Goal: Task Accomplishment & Management: Use online tool/utility

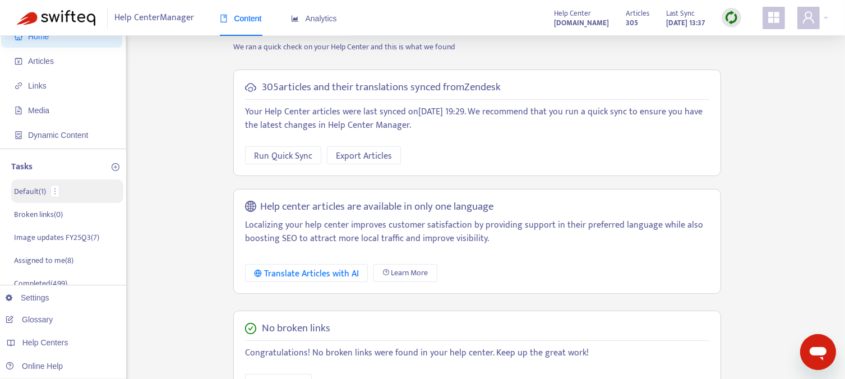
scroll to position [56, 0]
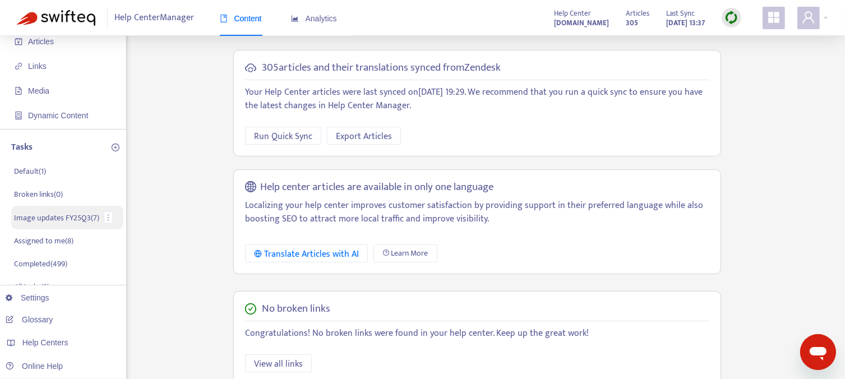
click at [58, 219] on p "Image updates FY25Q3 ( 7 )" at bounding box center [56, 218] width 85 height 12
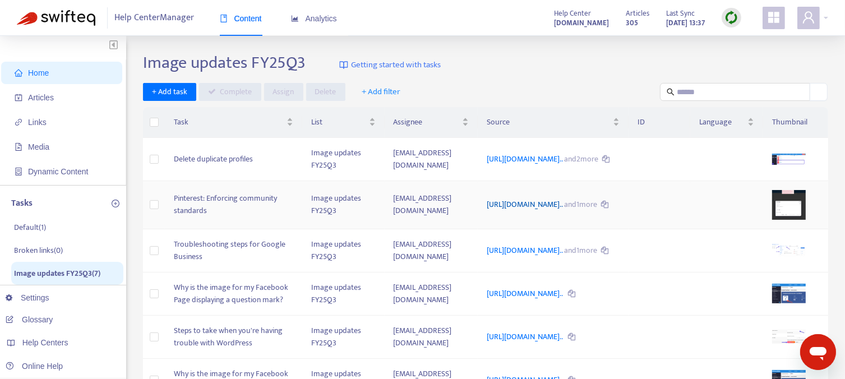
click at [542, 211] on link "https://support.sendible.com/hc/article_attachments/440965416079..." at bounding box center [525, 204] width 77 height 13
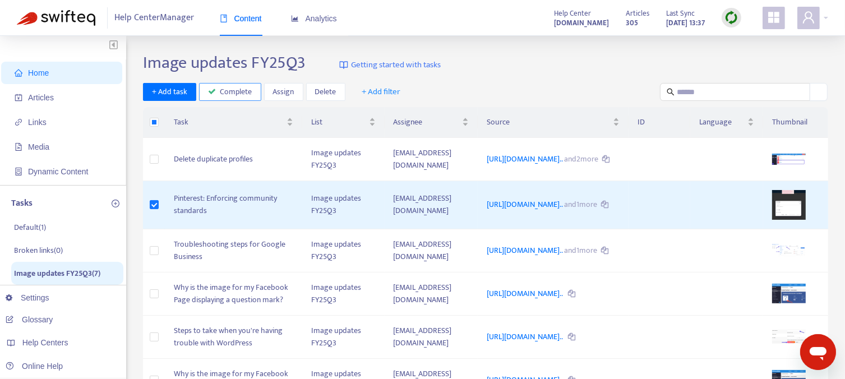
click at [233, 95] on span "Complete" at bounding box center [236, 92] width 32 height 12
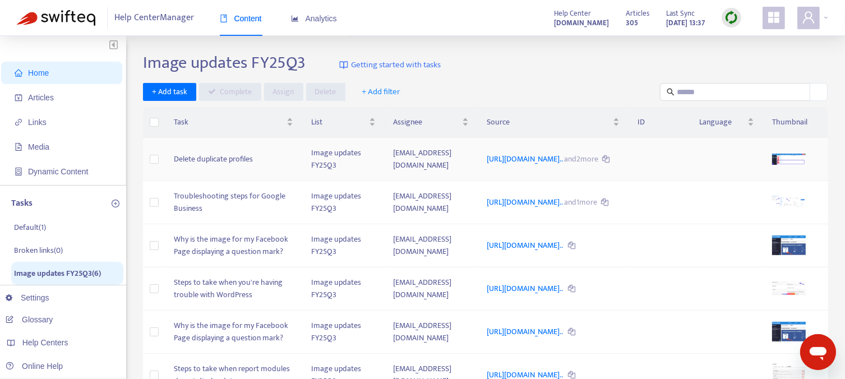
click at [224, 164] on td "Delete duplicate profiles" at bounding box center [233, 159] width 137 height 43
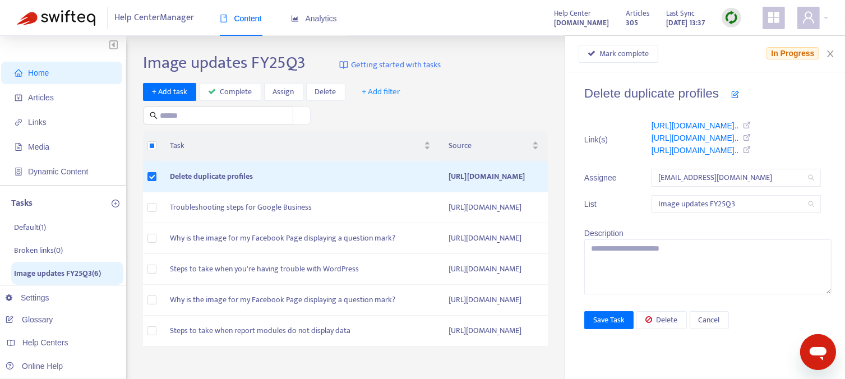
click at [491, 110] on div "+ Add task Complete Assign Delete + Add filter" at bounding box center [348, 104] width 411 height 42
click at [830, 50] on icon "close" at bounding box center [830, 53] width 9 height 9
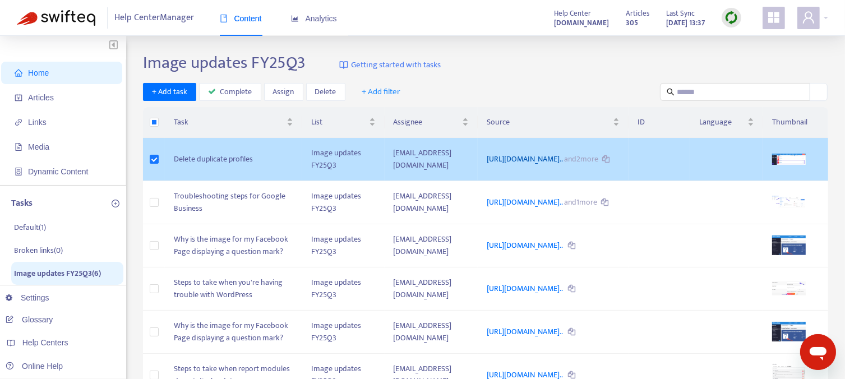
click at [564, 153] on link "[URL][DOMAIN_NAME].." at bounding box center [525, 159] width 77 height 13
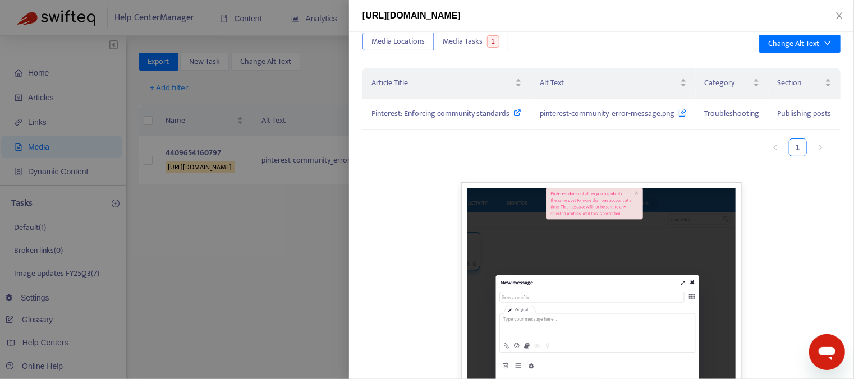
scroll to position [1, 0]
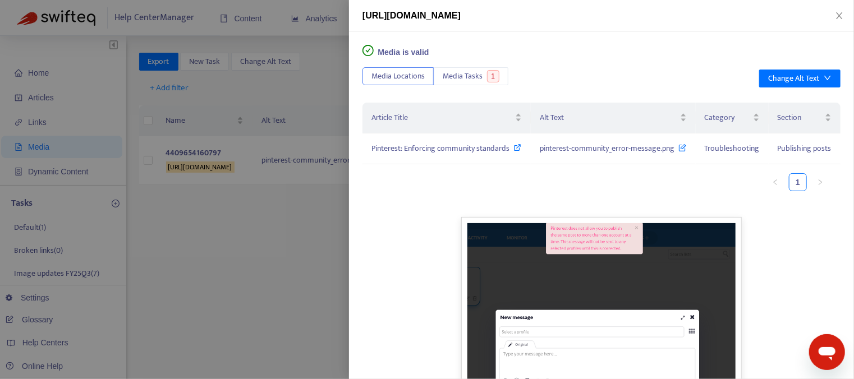
click at [270, 277] on div at bounding box center [427, 189] width 854 height 379
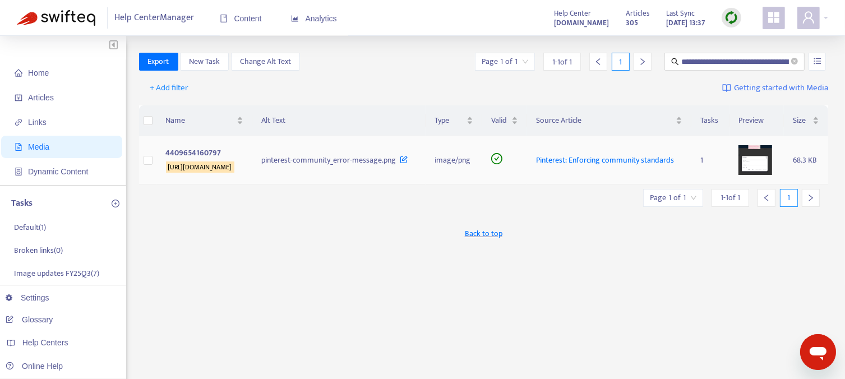
click at [400, 163] on icon at bounding box center [404, 157] width 8 height 12
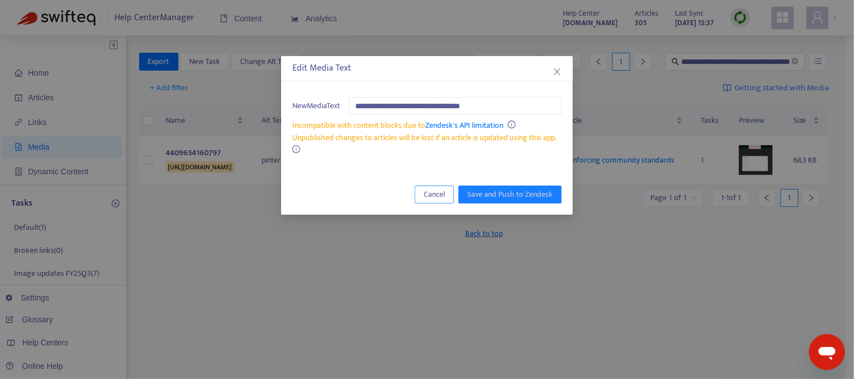
click at [442, 197] on span "Cancel" at bounding box center [433, 194] width 21 height 12
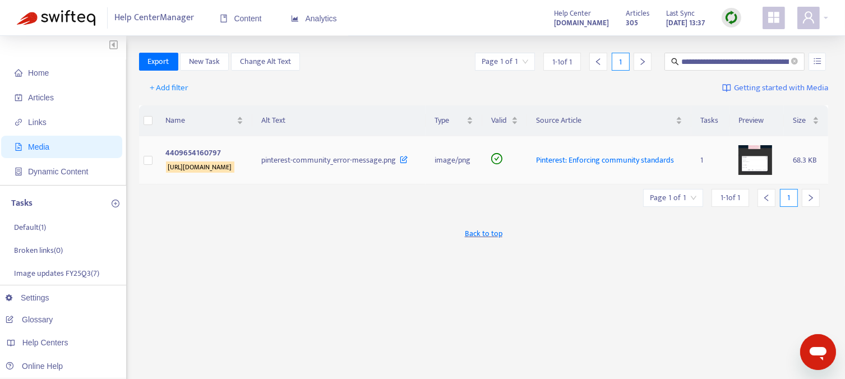
click at [234, 165] on sqkw "[URL][DOMAIN_NAME]" at bounding box center [200, 167] width 68 height 11
click at [605, 155] on span "Pinterest: Enforcing community standards" at bounding box center [605, 160] width 138 height 13
click at [400, 163] on icon at bounding box center [404, 157] width 8 height 12
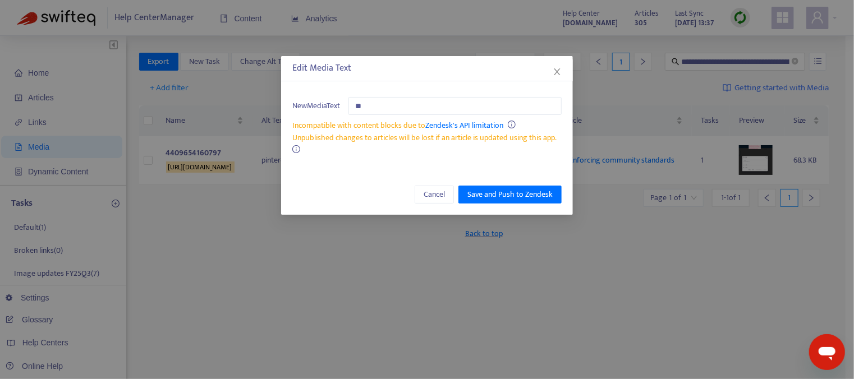
type input "*"
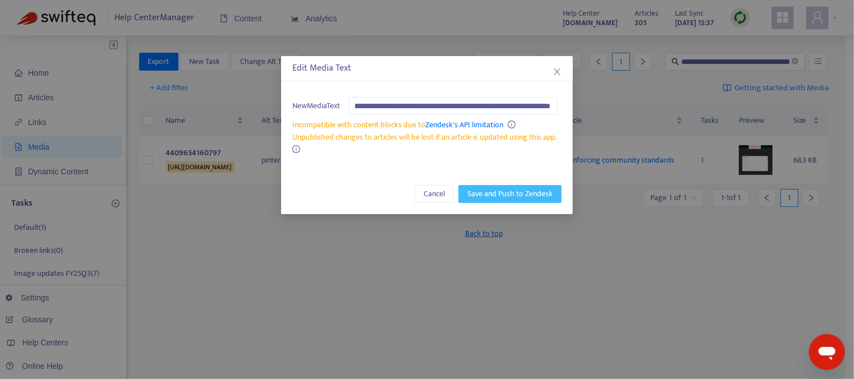
type input "**********"
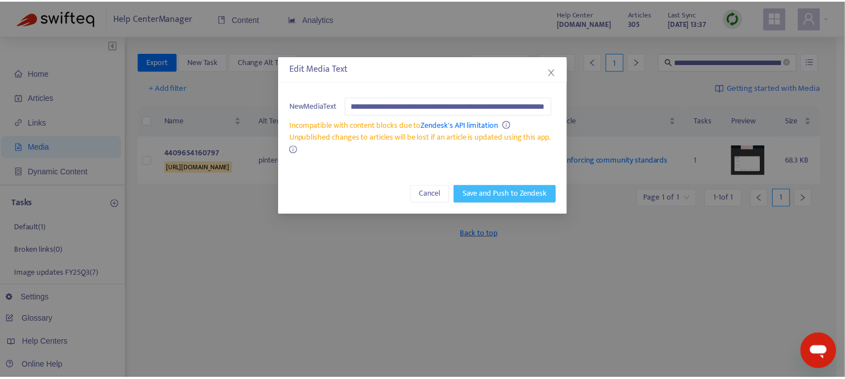
scroll to position [0, 0]
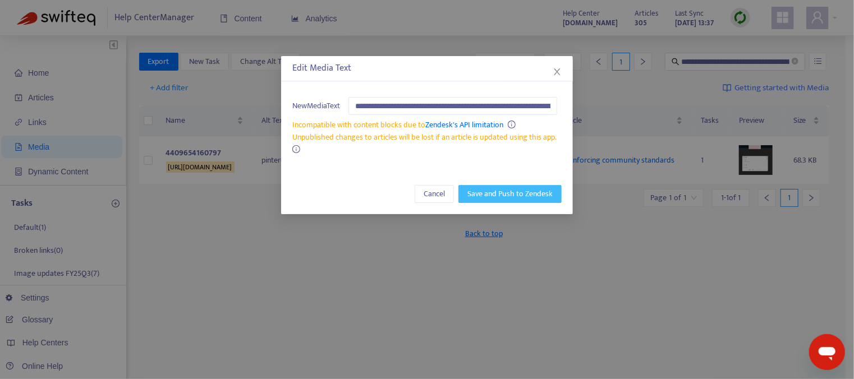
click at [499, 193] on span "Save and Push to Zendesk" at bounding box center [509, 194] width 85 height 12
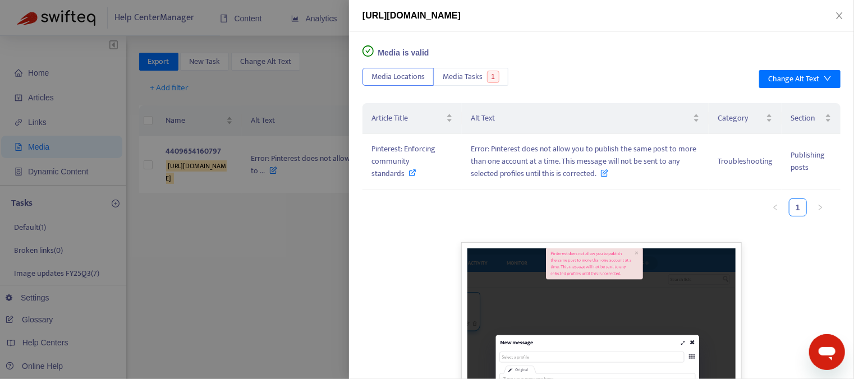
click at [274, 261] on div at bounding box center [427, 189] width 854 height 379
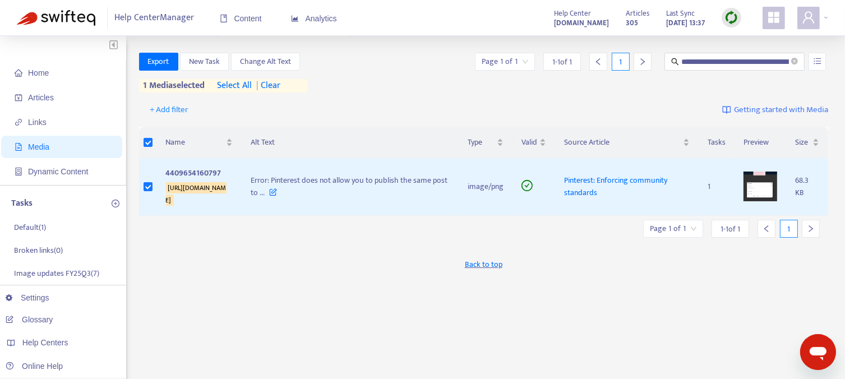
click at [251, 302] on div "**********" at bounding box center [484, 381] width 690 height 656
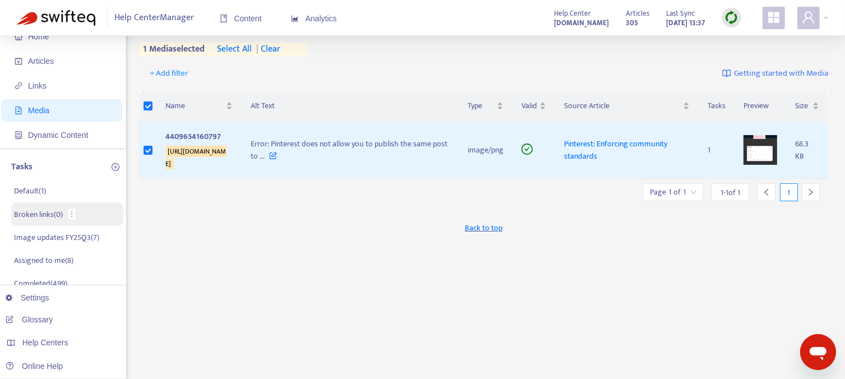
scroll to position [56, 0]
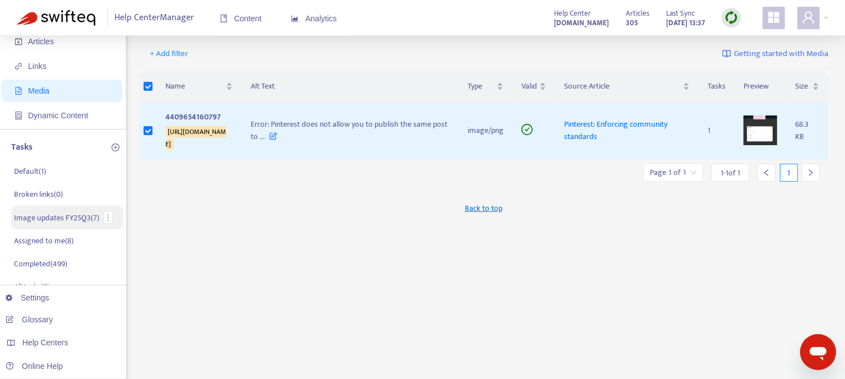
click at [54, 219] on p "Image updates FY25Q3 ( 7 )" at bounding box center [56, 218] width 85 height 12
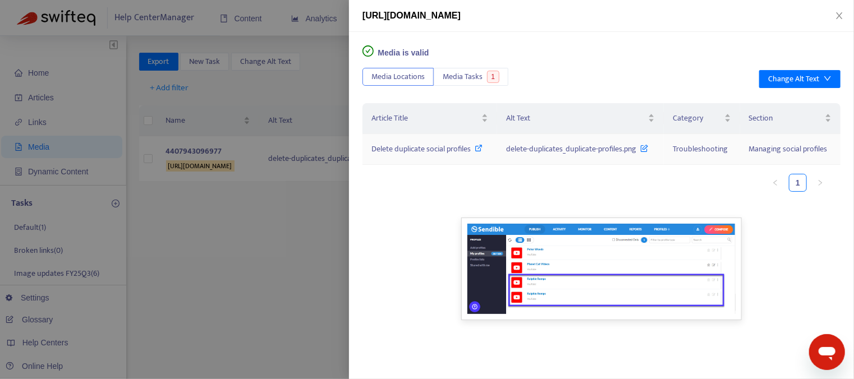
click at [477, 146] on icon at bounding box center [479, 148] width 8 height 8
